Goal: Task Accomplishment & Management: Manage account settings

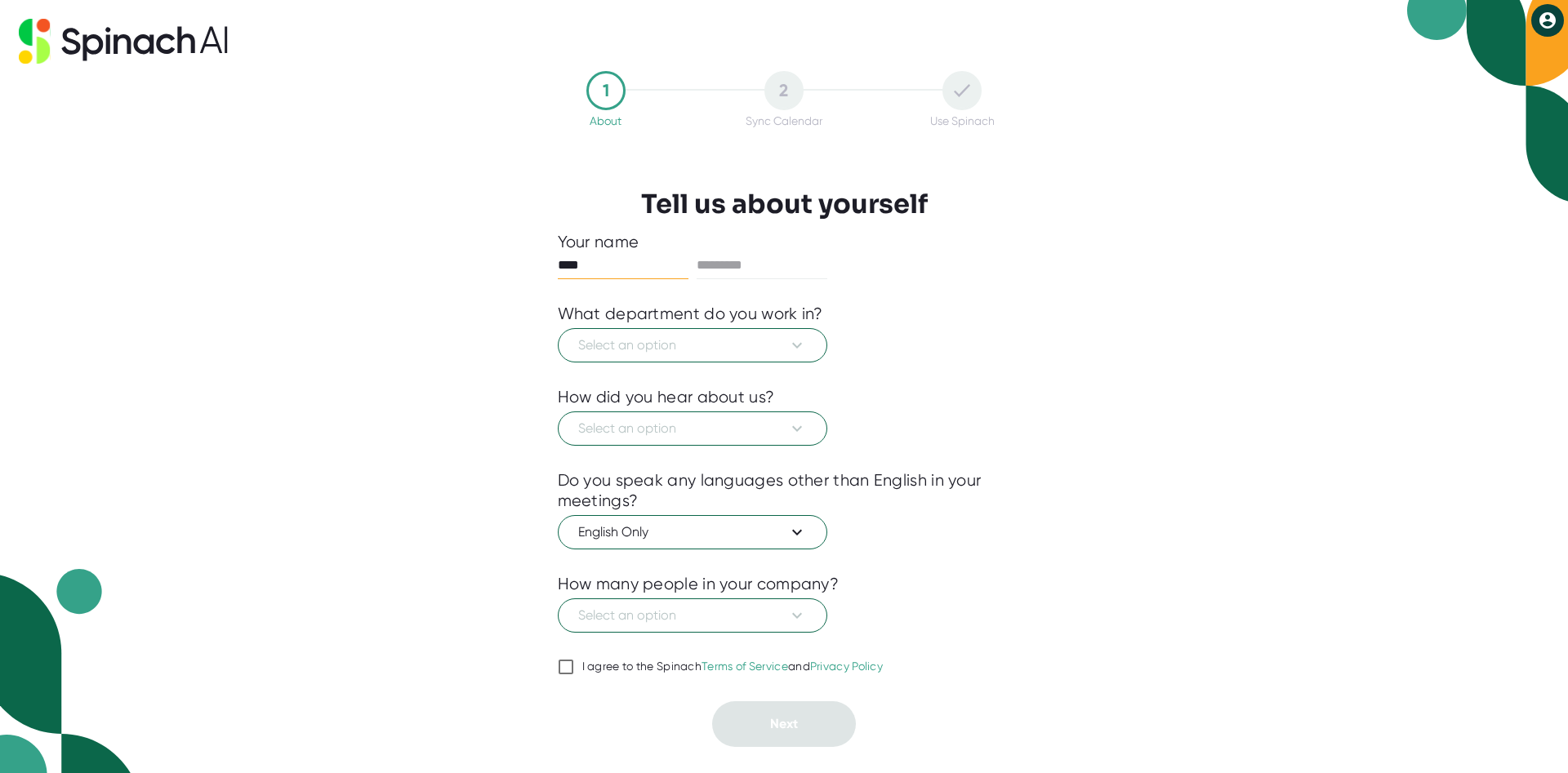
type input "****"
type input "*****"
click at [797, 347] on icon at bounding box center [797, 345] width 10 height 6
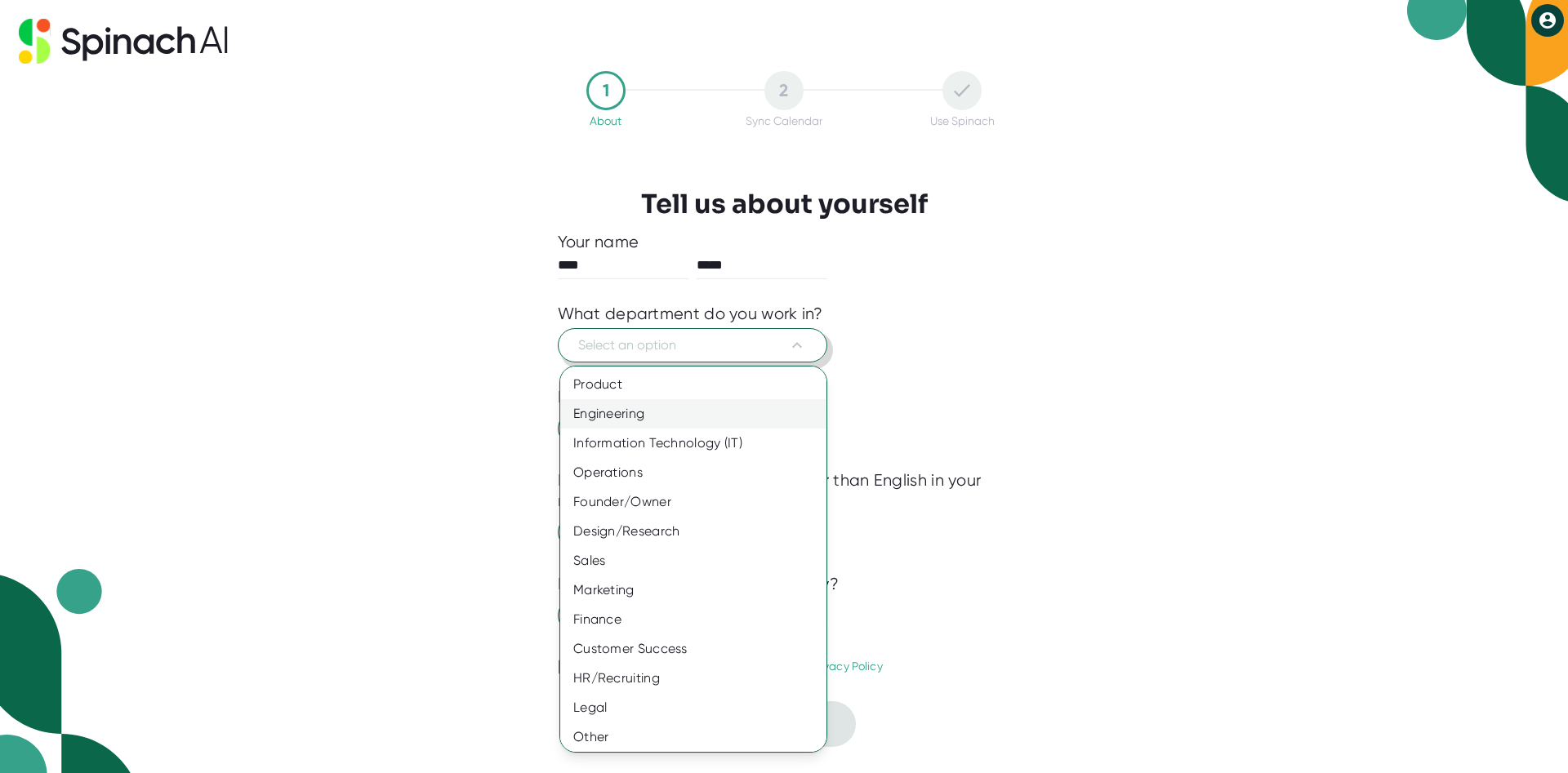
click at [686, 404] on div "Engineering" at bounding box center [693, 414] width 266 height 30
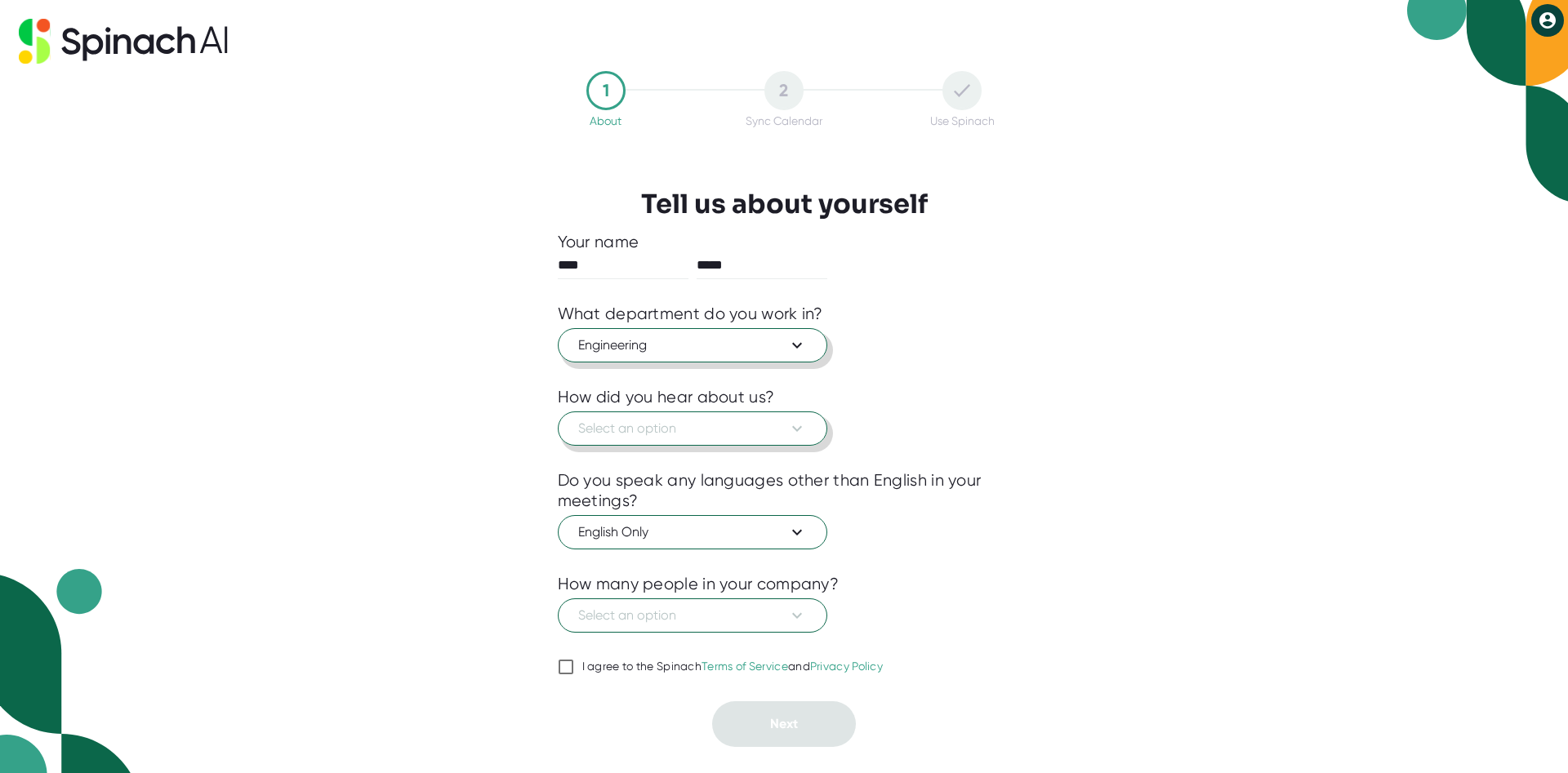
click at [757, 427] on span "Select an option" at bounding box center [692, 428] width 229 height 19
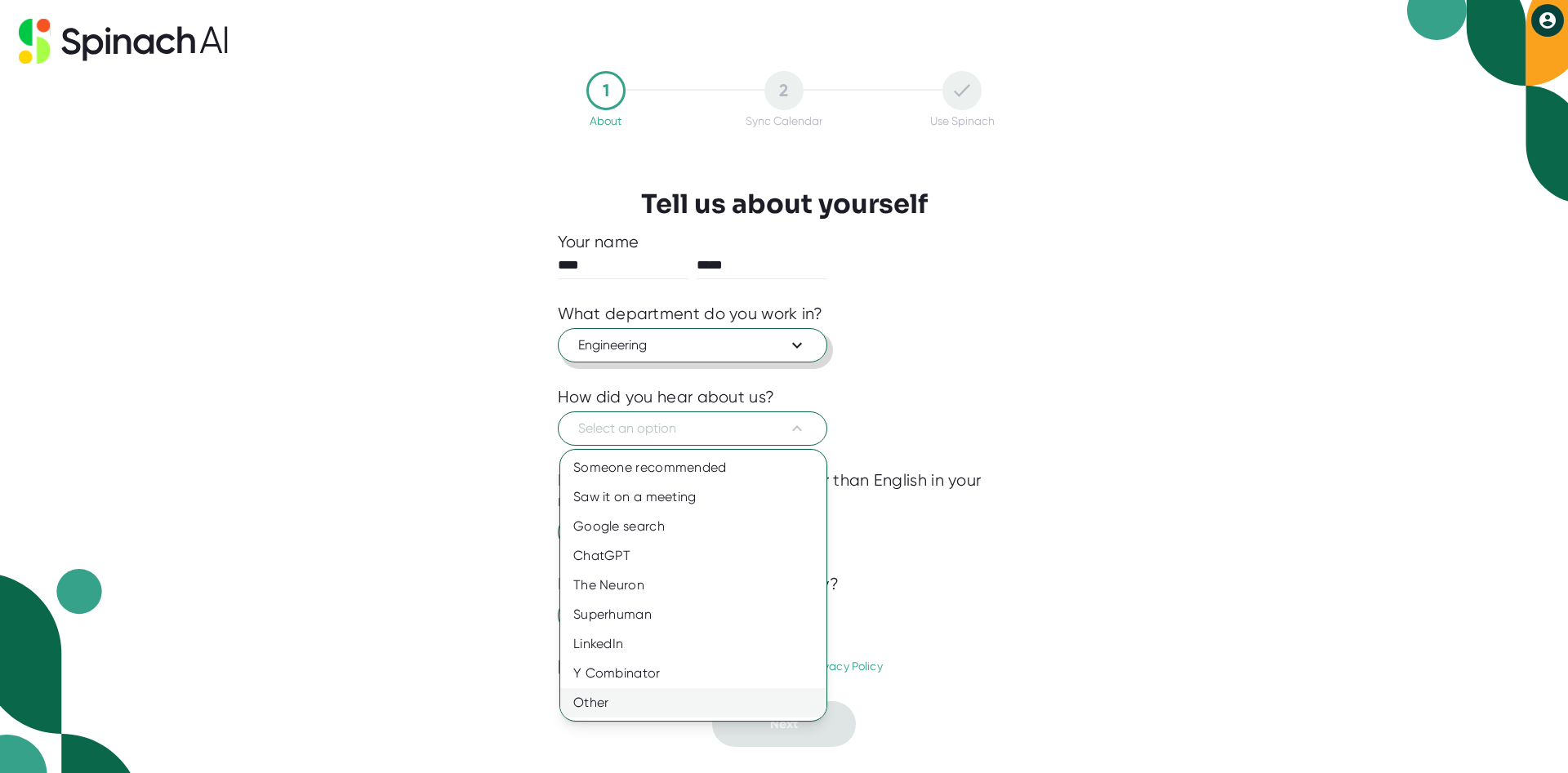
click at [655, 702] on div "Other" at bounding box center [693, 702] width 266 height 30
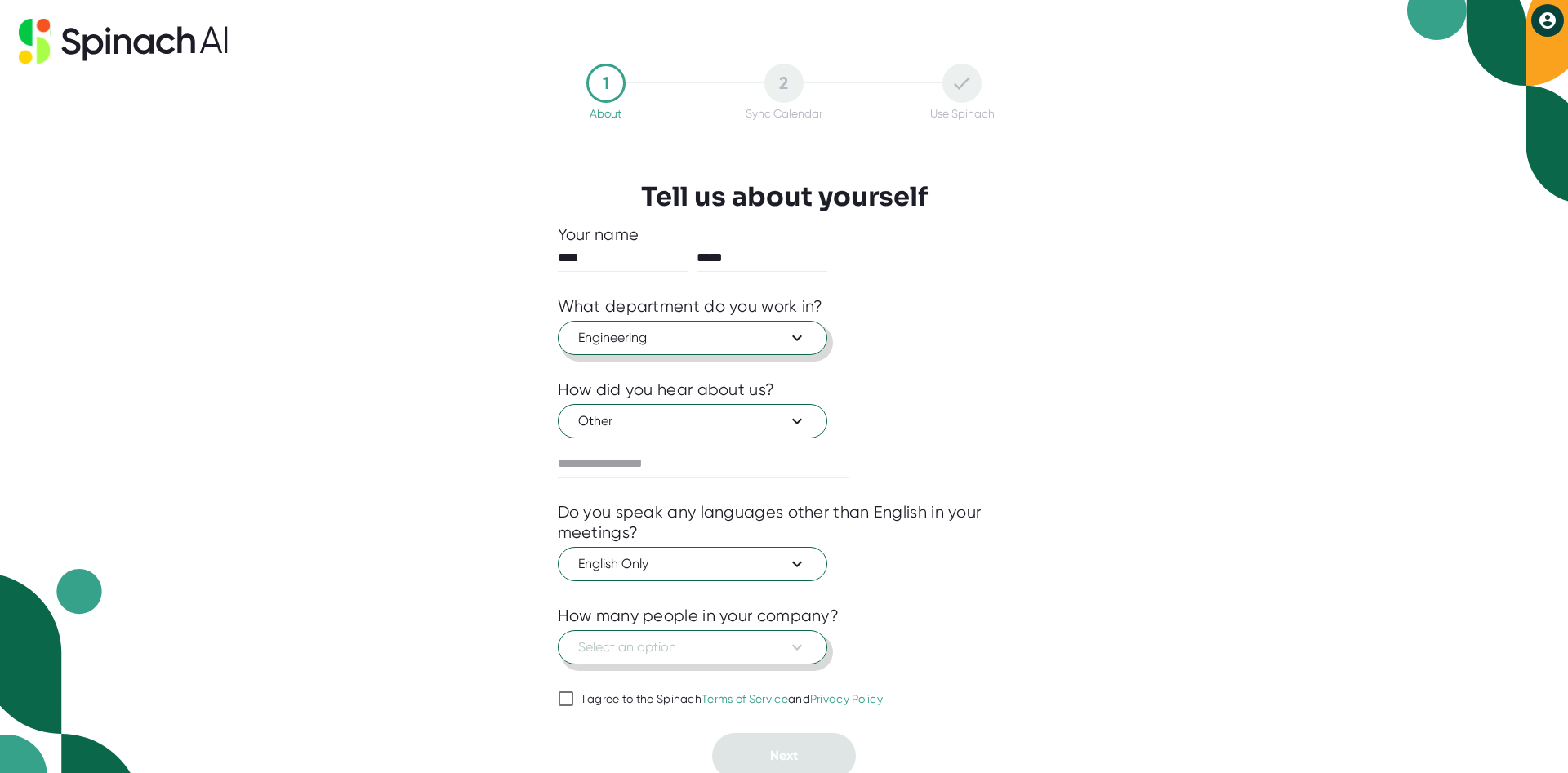
click at [757, 643] on span "Select an option" at bounding box center [692, 646] width 229 height 19
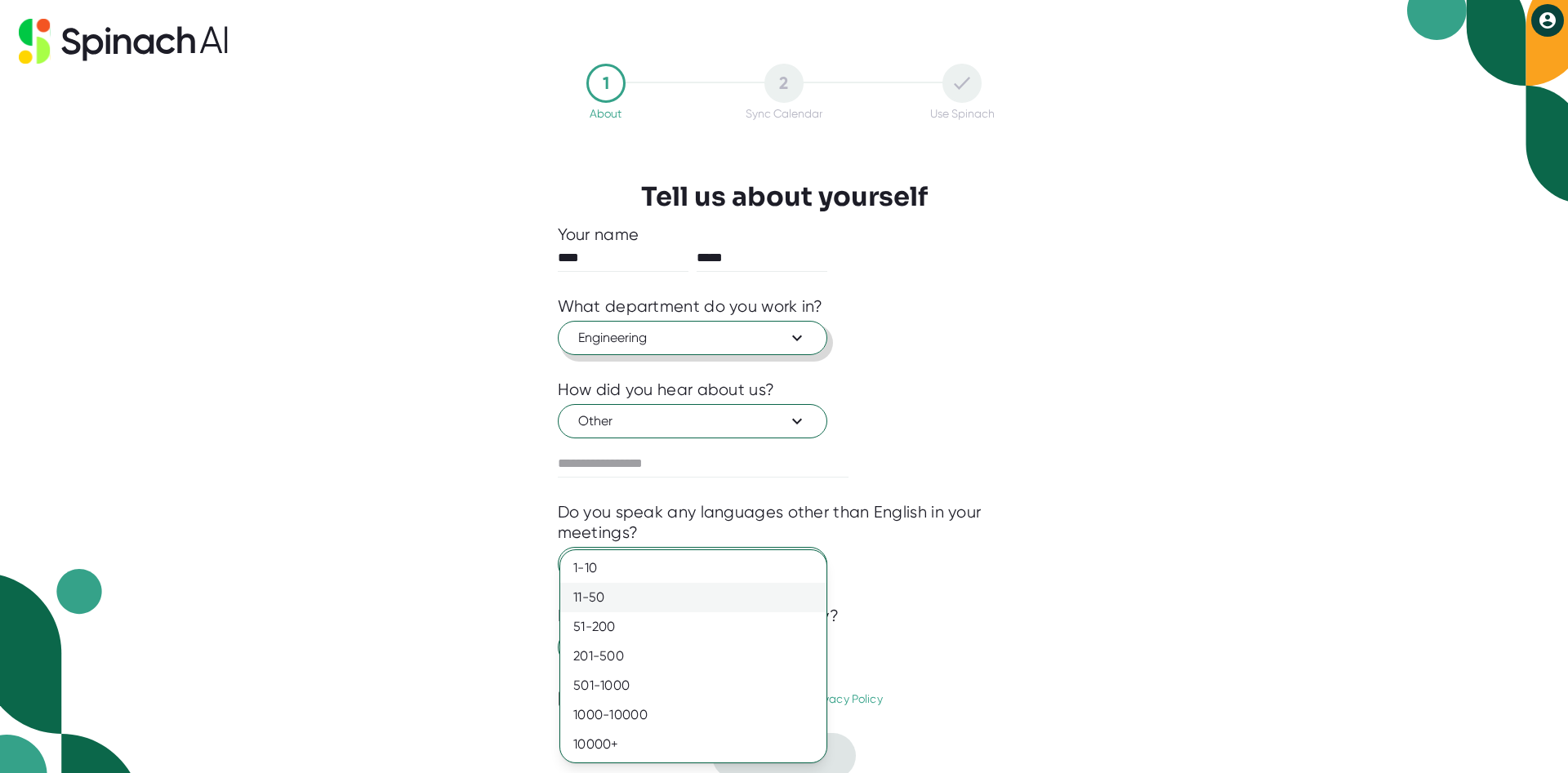
click at [679, 603] on div "11-50" at bounding box center [693, 597] width 266 height 30
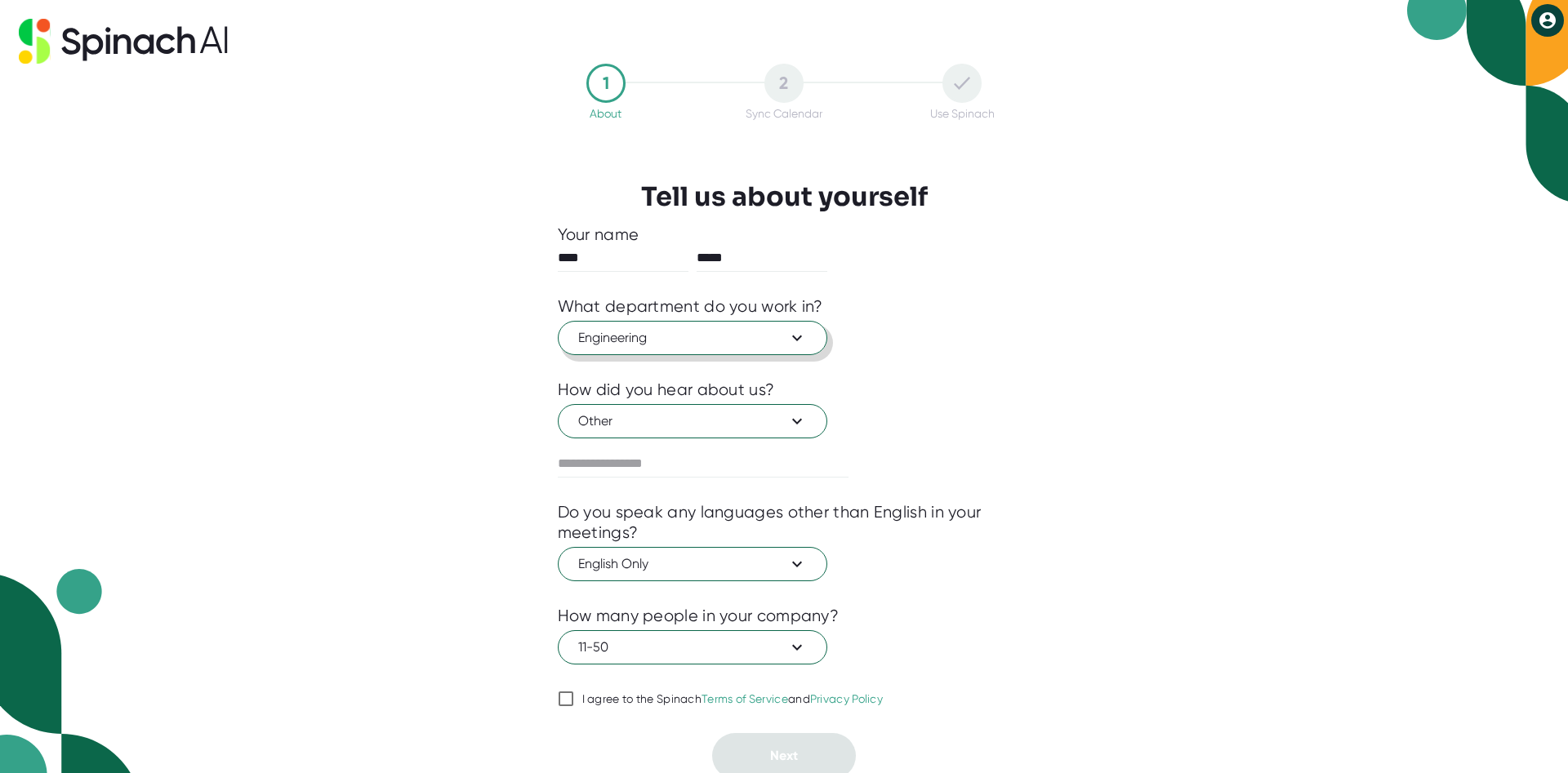
click at [1082, 586] on div "1 About 2 Sync Calendar Use Spinach Tell us about yourself Your name **** *****…" at bounding box center [784, 386] width 1568 height 773
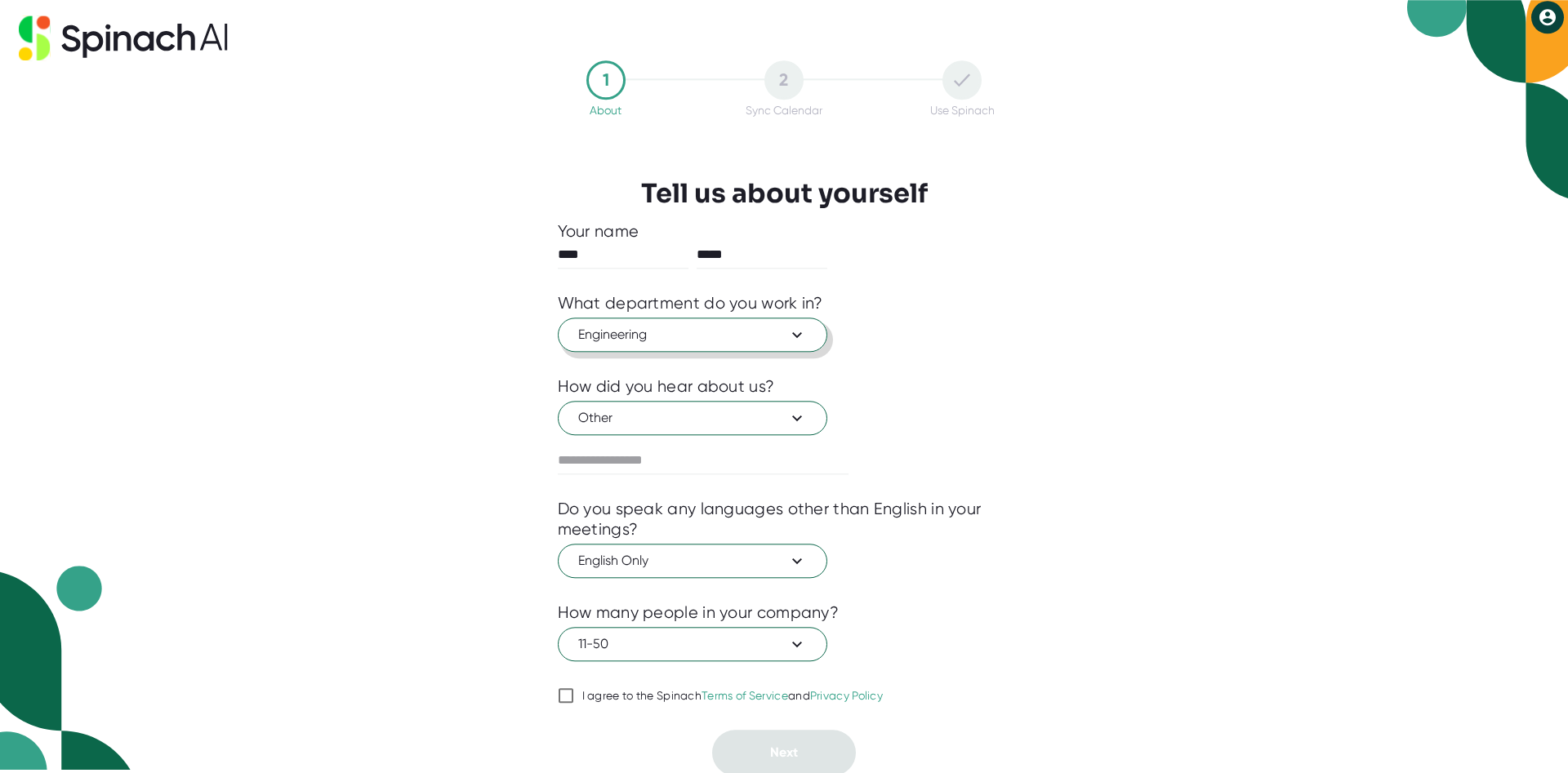
scroll to position [6, 0]
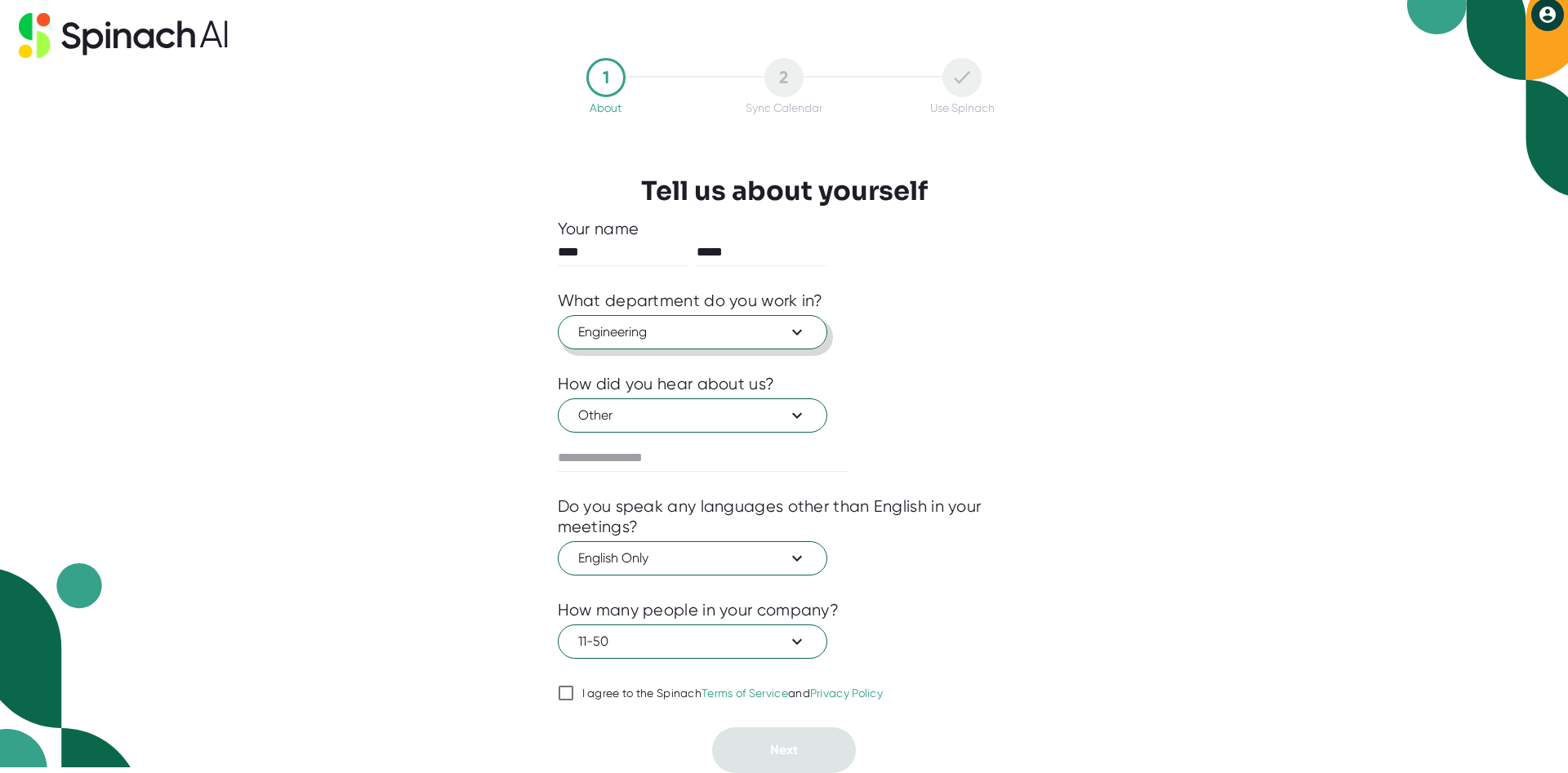
click at [566, 695] on input "I agree to the Spinach Terms of Service and Privacy Policy" at bounding box center [566, 693] width 16 height 19
checkbox input "true"
click at [795, 752] on span "Next" at bounding box center [784, 749] width 28 height 15
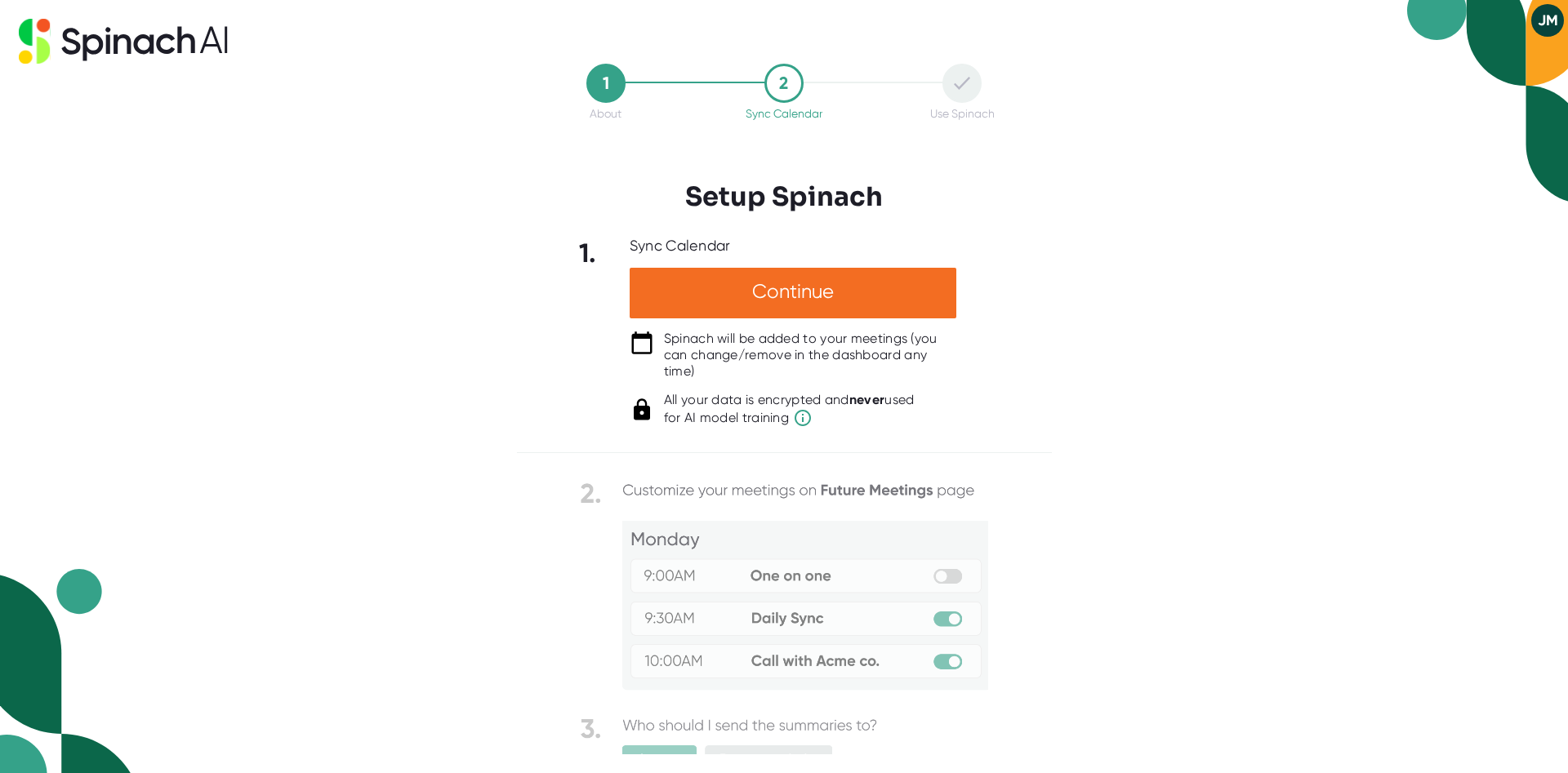
scroll to position [0, 0]
click at [761, 299] on div "Continue" at bounding box center [793, 293] width 327 height 51
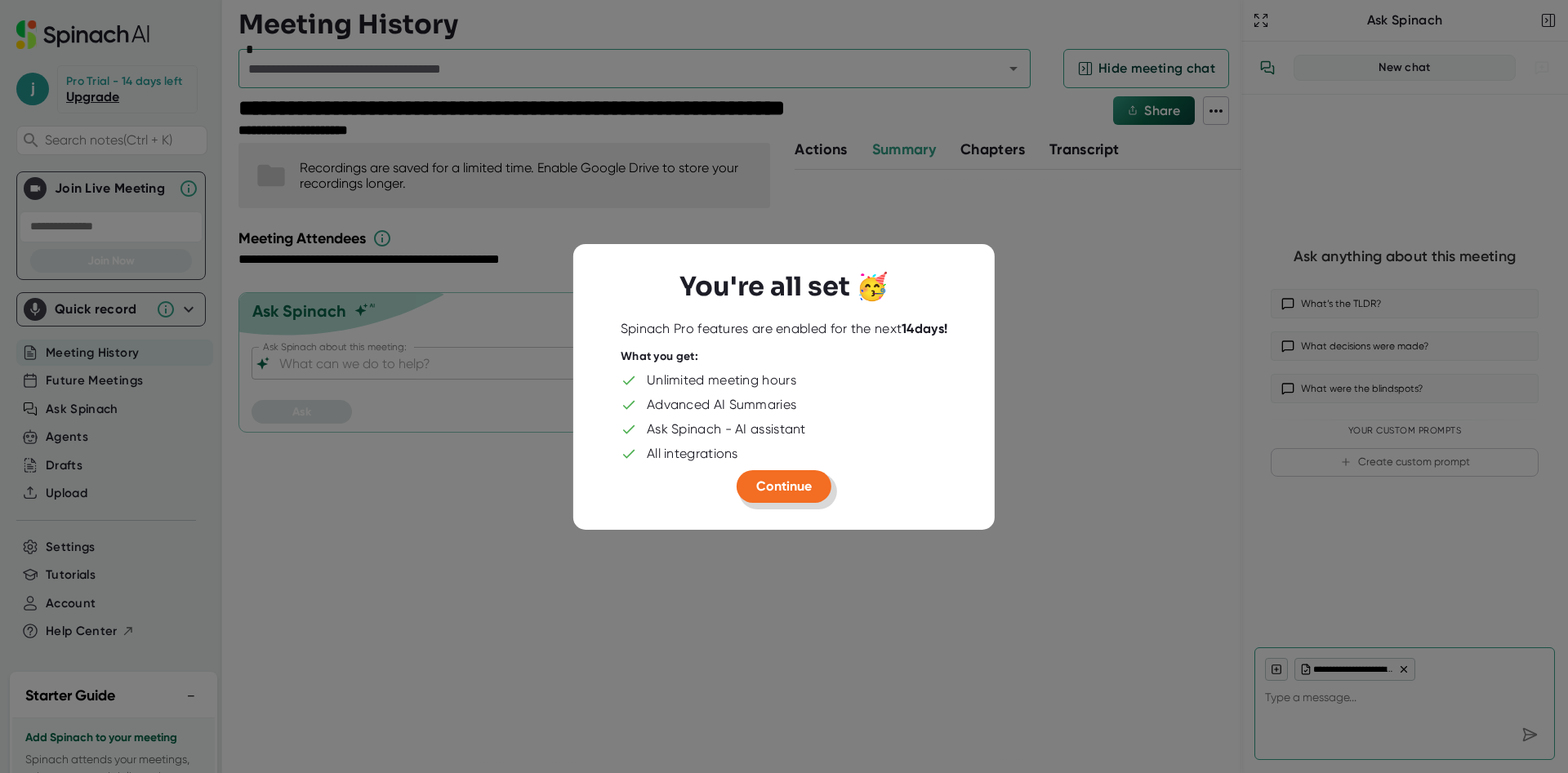
click at [784, 488] on span "Continue" at bounding box center [784, 485] width 56 height 15
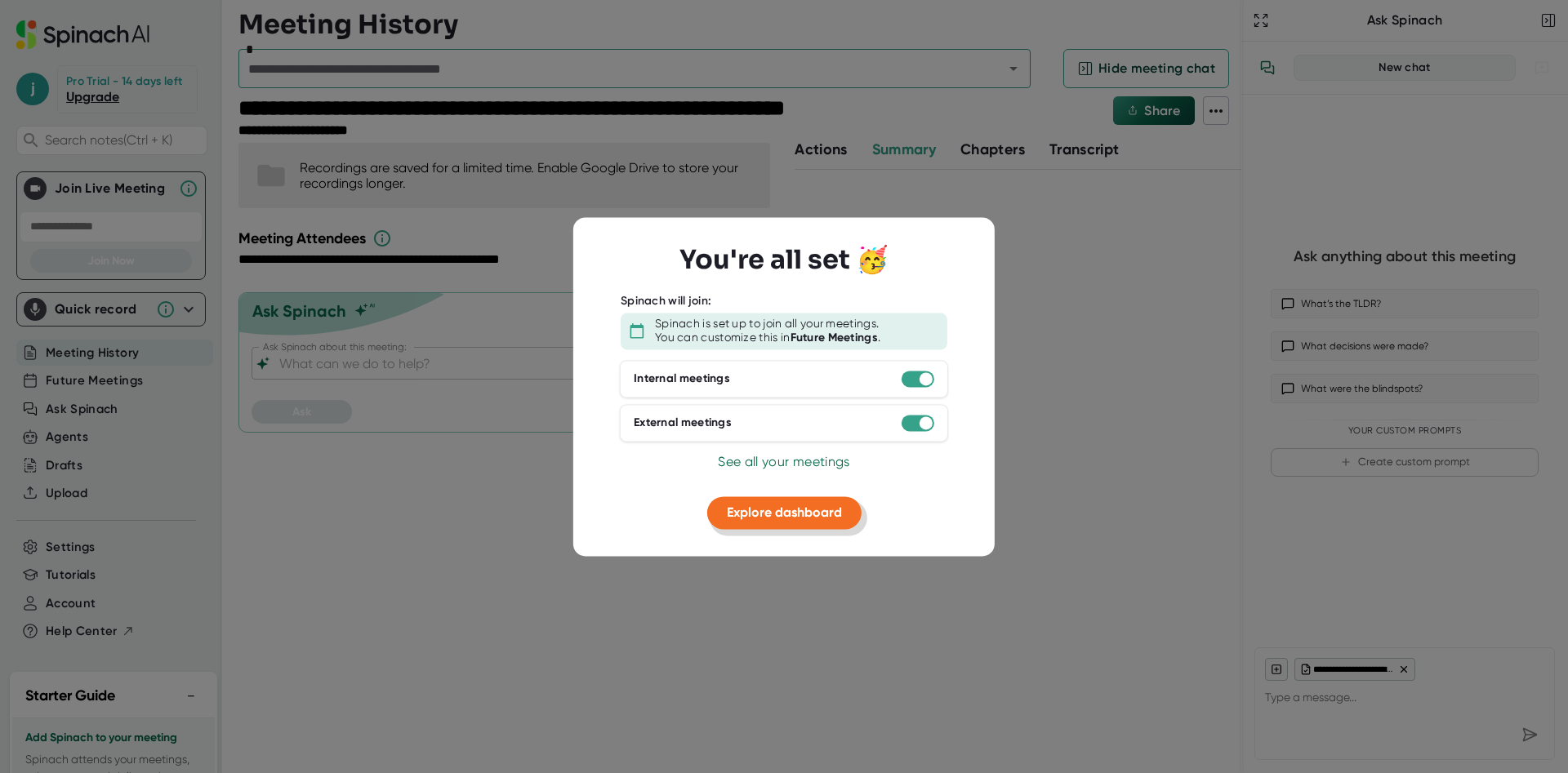
click at [781, 516] on span "Explore dashboard" at bounding box center [784, 512] width 115 height 15
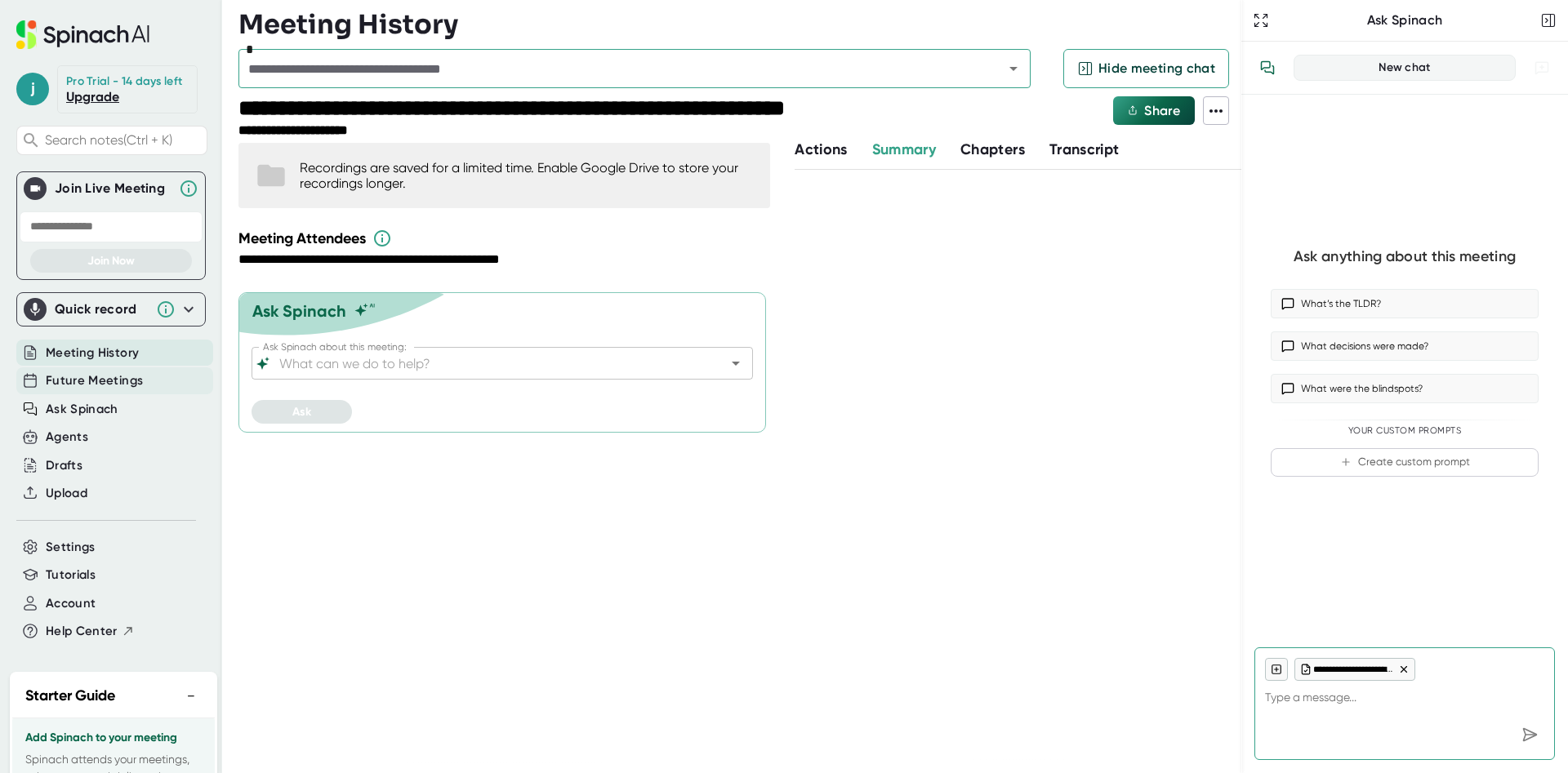
type textarea "x"
click at [104, 385] on span "Future Meetings" at bounding box center [94, 381] width 97 height 19
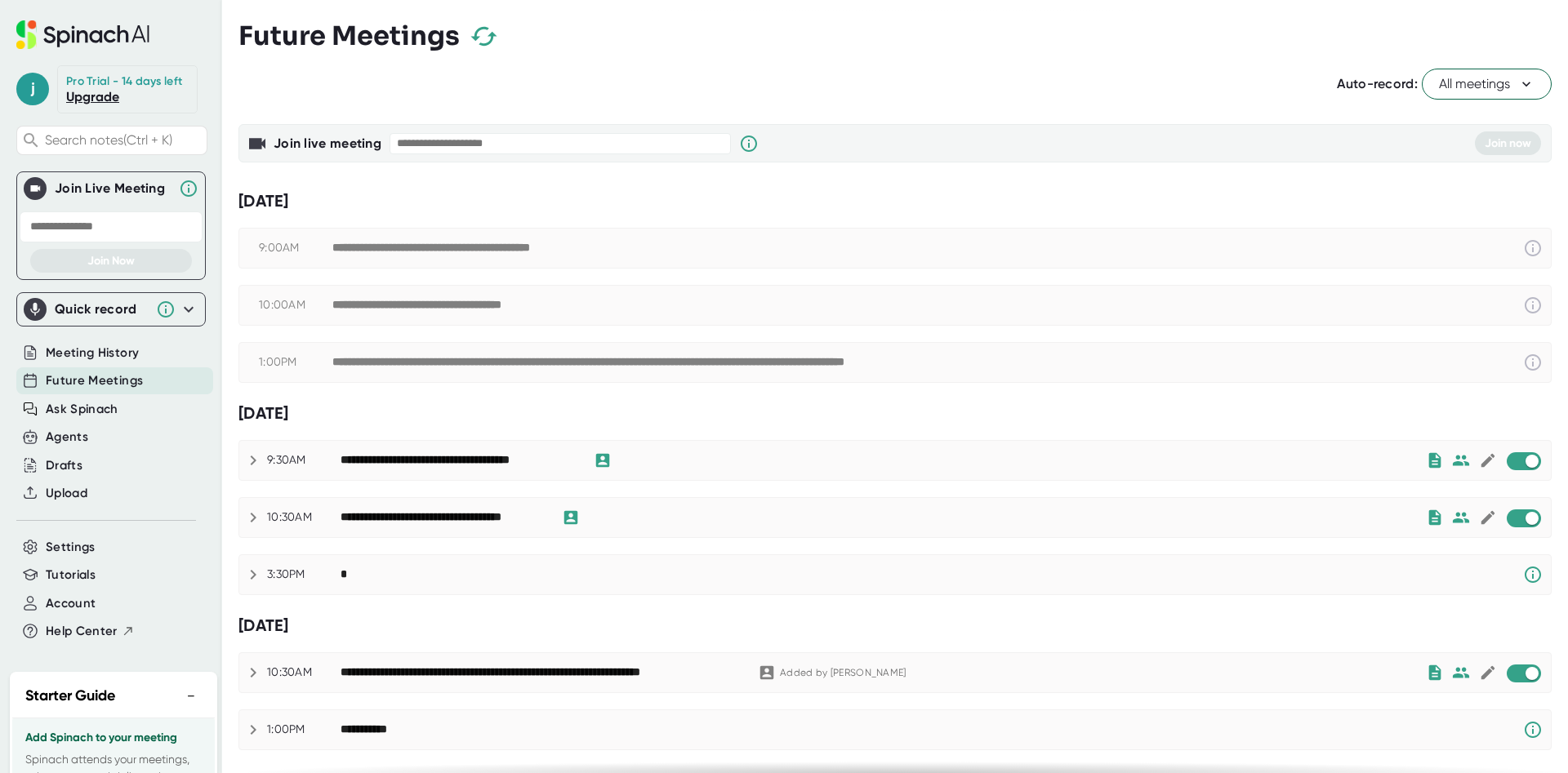
click at [1512, 87] on span "All meetings" at bounding box center [1486, 84] width 95 height 19
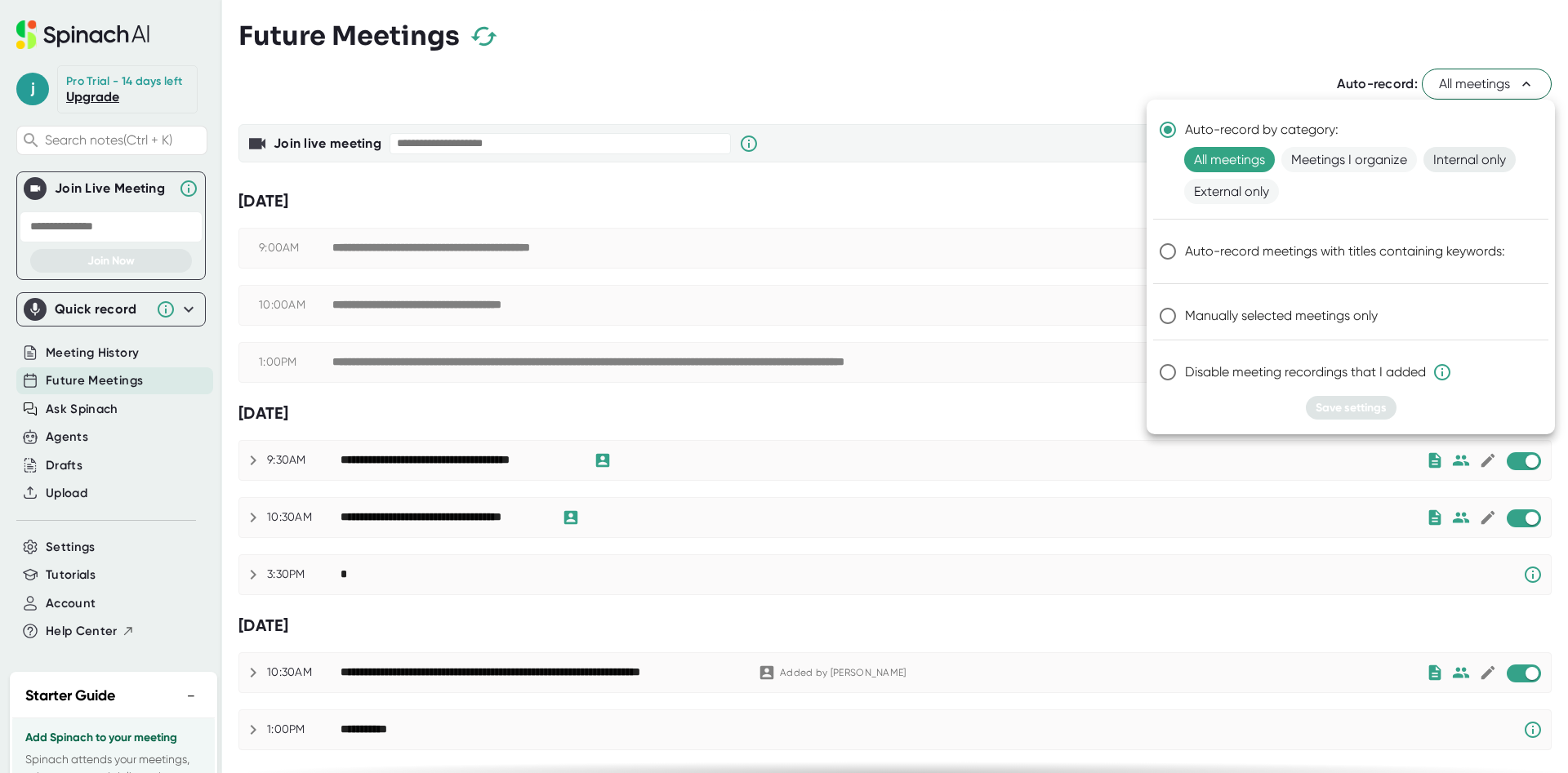
click at [1473, 157] on span "Internal only" at bounding box center [1469, 159] width 92 height 25
click at [1327, 408] on span "Save settings" at bounding box center [1351, 408] width 71 height 14
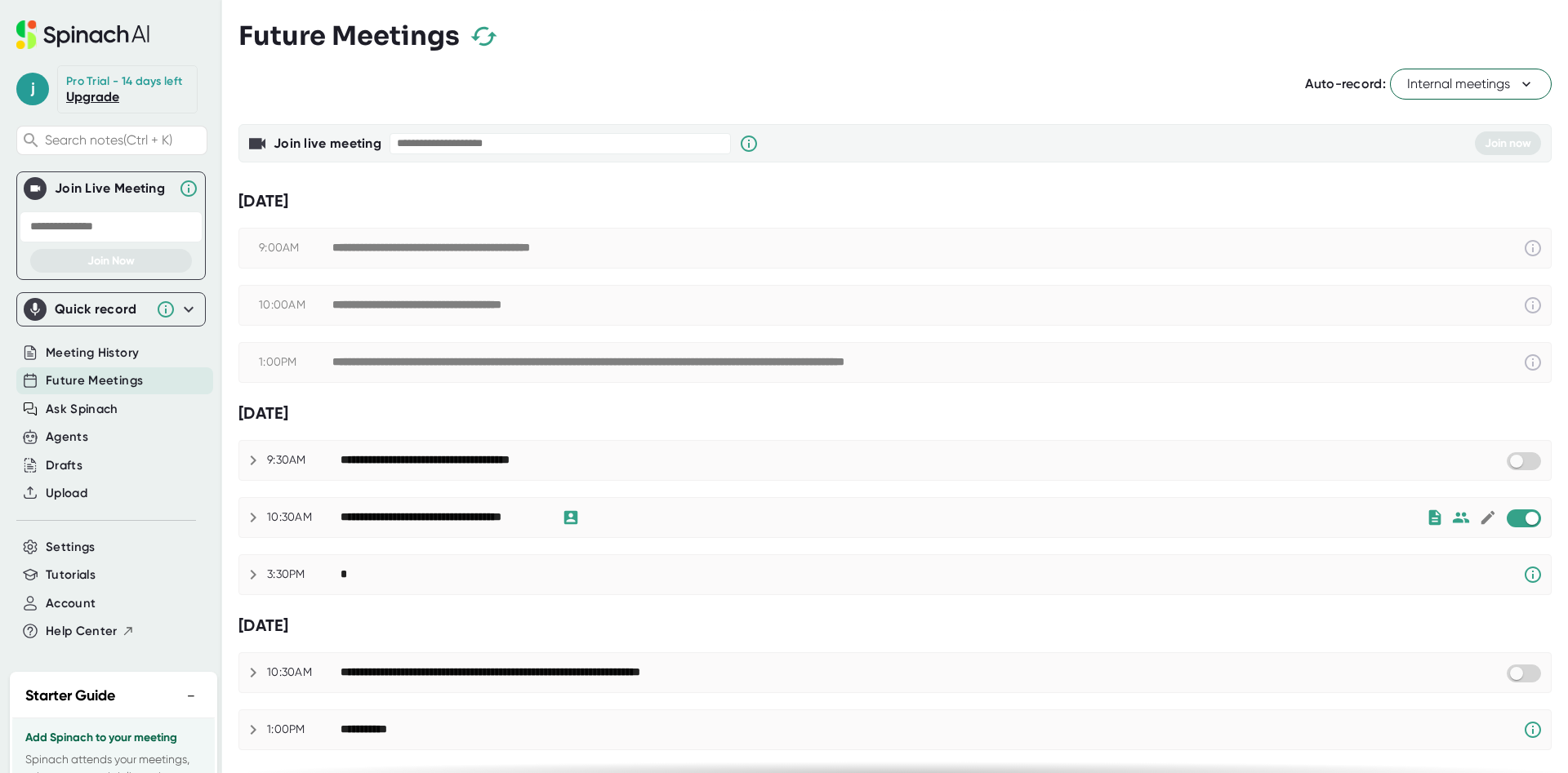
checkbox input "false"
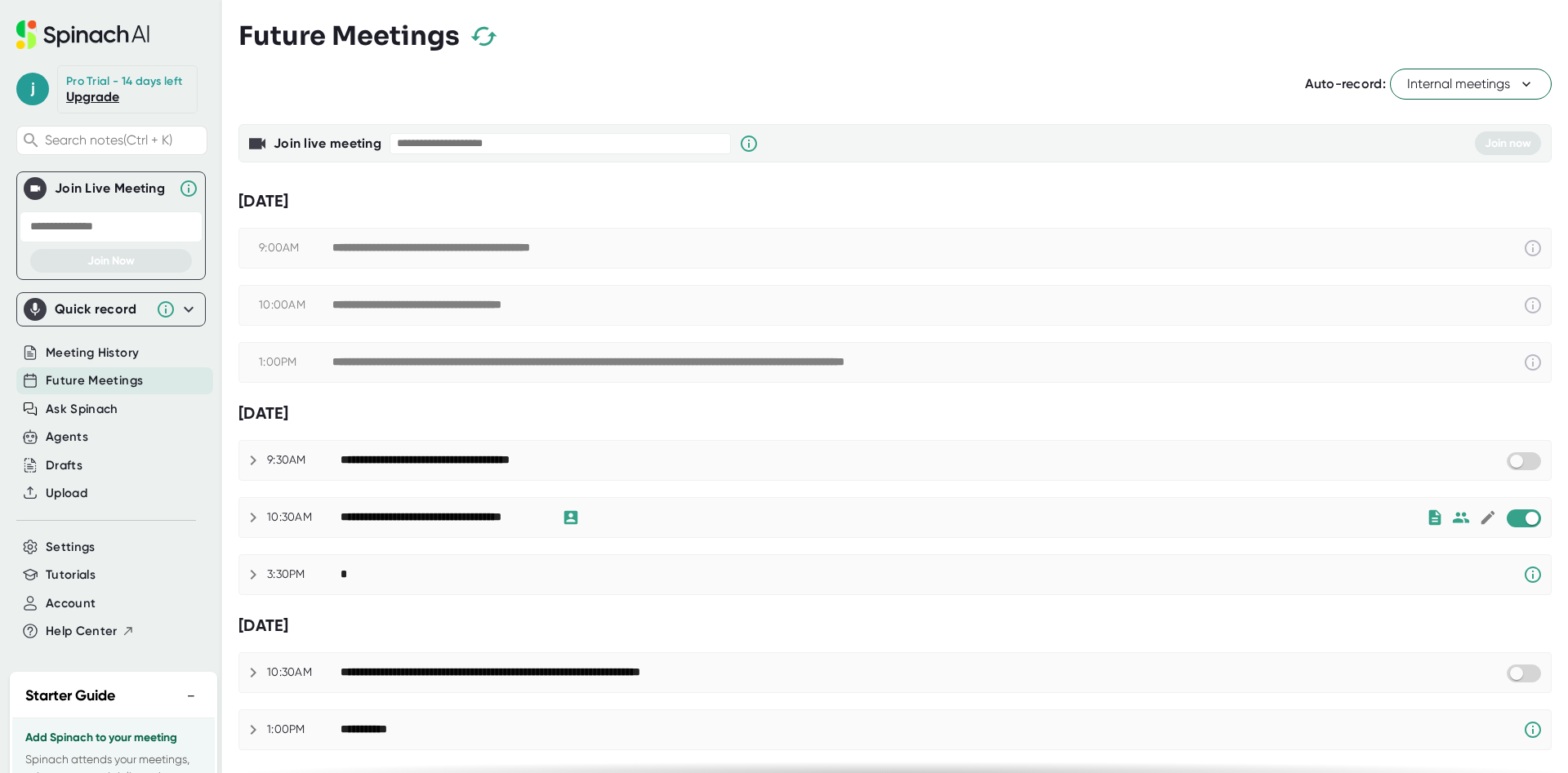
checkbox input "false"
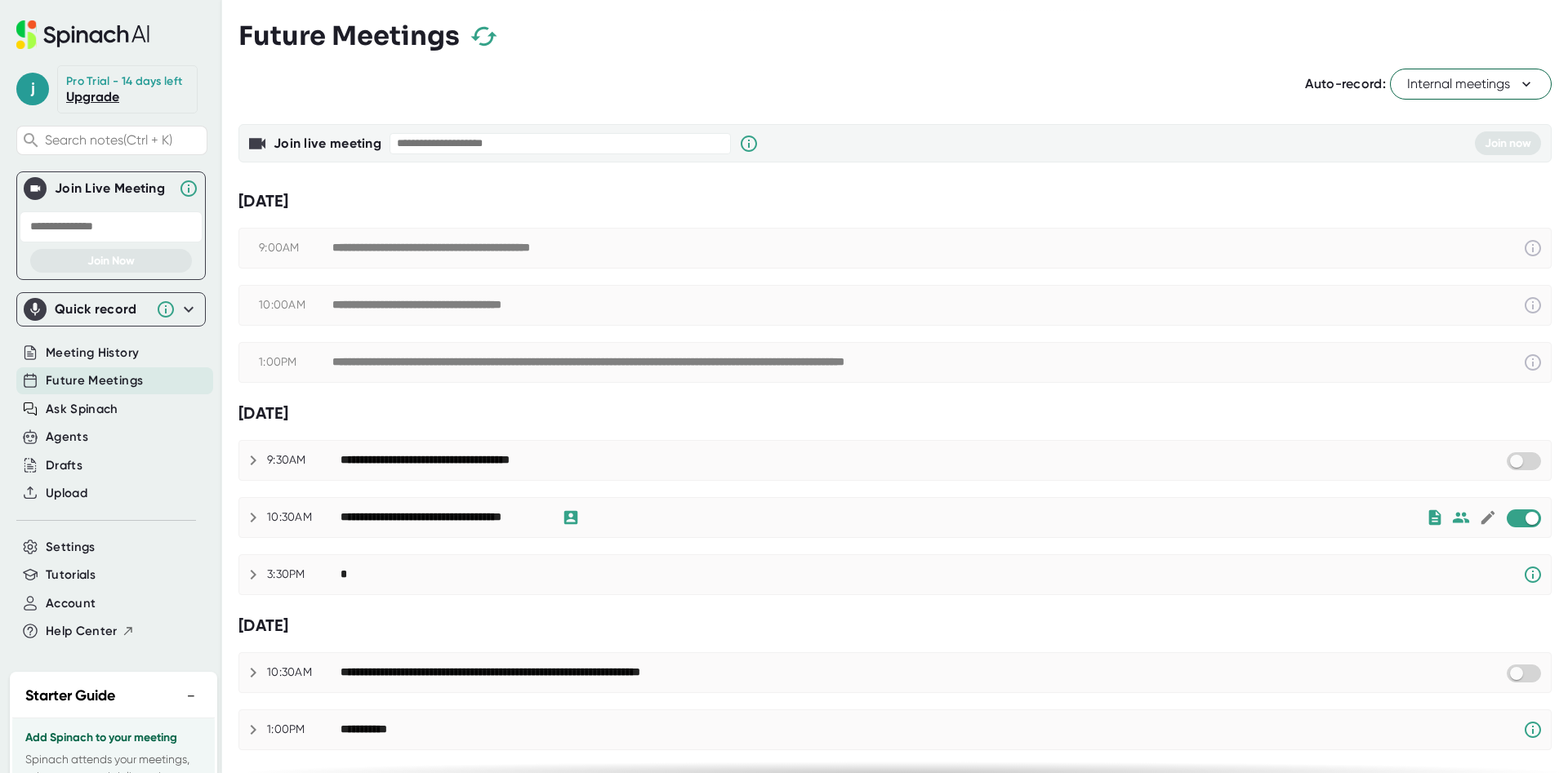
checkbox input "false"
drag, startPoint x: 456, startPoint y: 34, endPoint x: 241, endPoint y: 29, distance: 215.1
click at [241, 29] on h3 "Future Meetings" at bounding box center [349, 35] width 221 height 31
